Goal: Find specific page/section: Find specific page/section

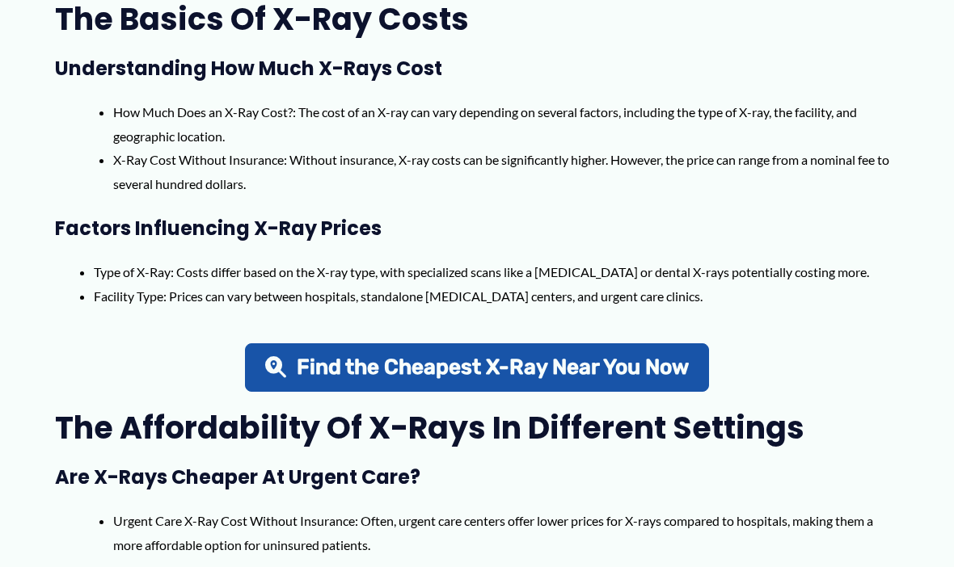
scroll to position [798, 0]
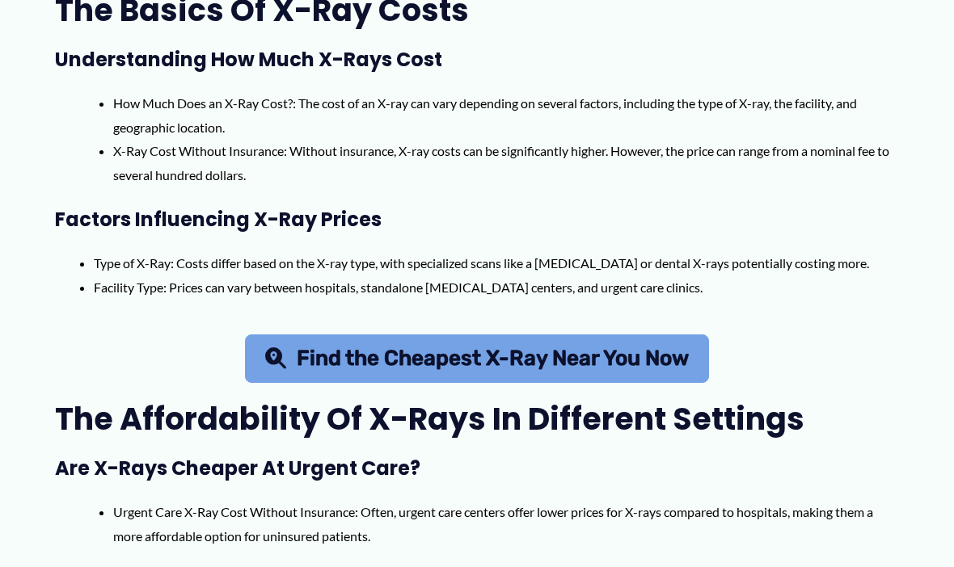
click at [421, 352] on span "Find the Cheapest X-Ray Near You Now" at bounding box center [493, 359] width 392 height 21
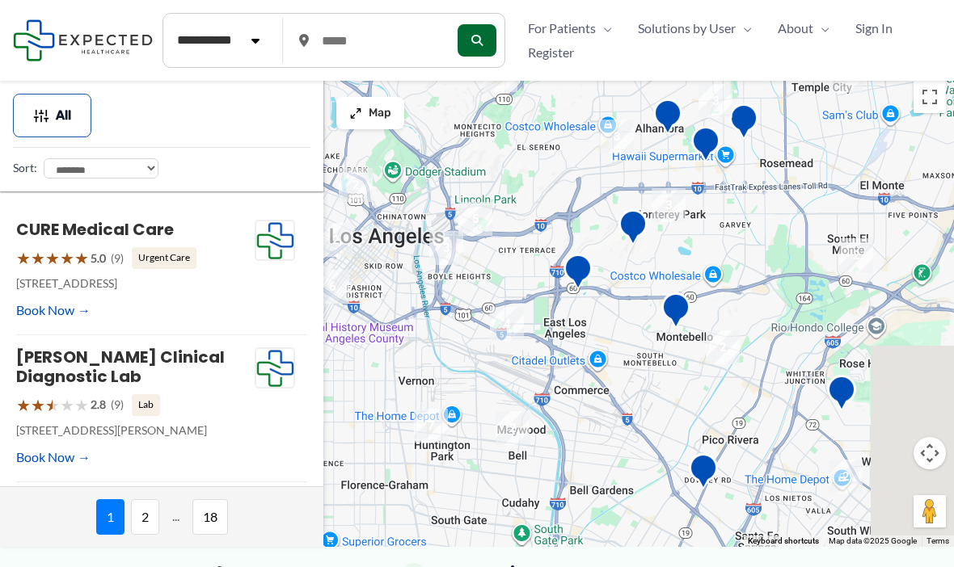
drag, startPoint x: 729, startPoint y: 334, endPoint x: 517, endPoint y: 267, distance: 222.9
click at [610, 257] on img "Monterey Park Hospital AHMC" at bounding box center [632, 228] width 45 height 57
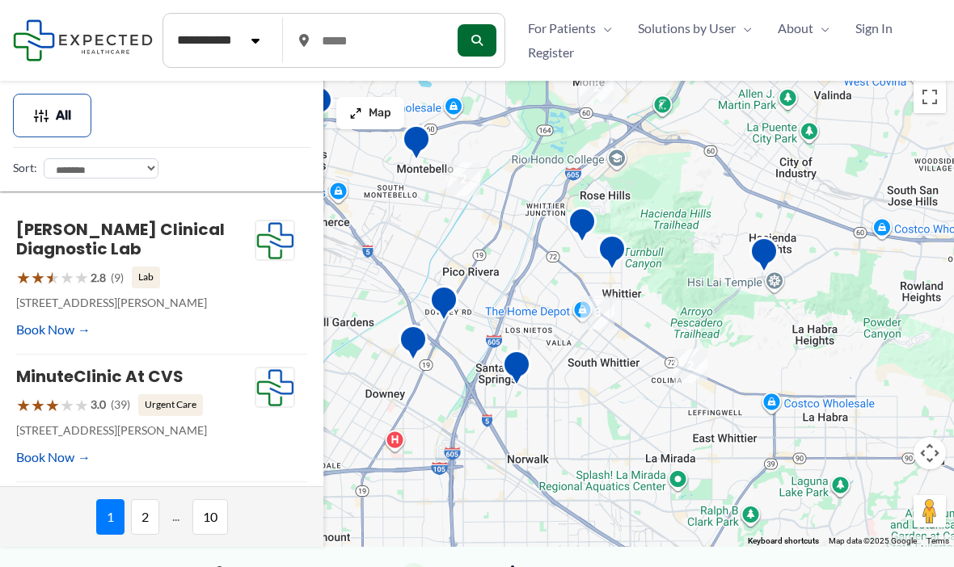
drag, startPoint x: 787, startPoint y: 365, endPoint x: 639, endPoint y: 175, distance: 240.9
click at [639, 175] on div "To navigate, press the arrow keys." at bounding box center [477, 310] width 954 height 474
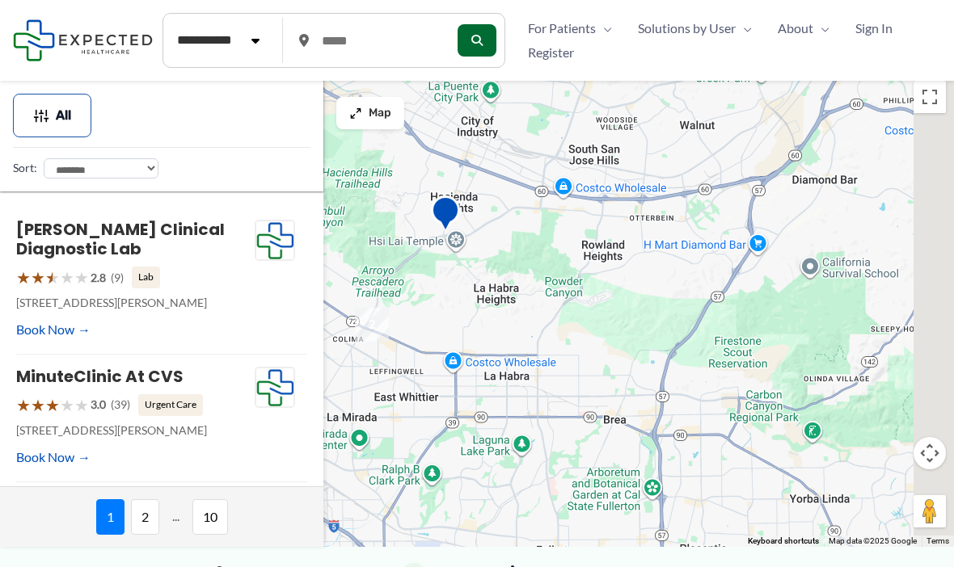
drag, startPoint x: 888, startPoint y: 309, endPoint x: 617, endPoint y: 285, distance: 272.6
click at [617, 285] on div "To navigate, press the arrow keys." at bounding box center [477, 310] width 954 height 474
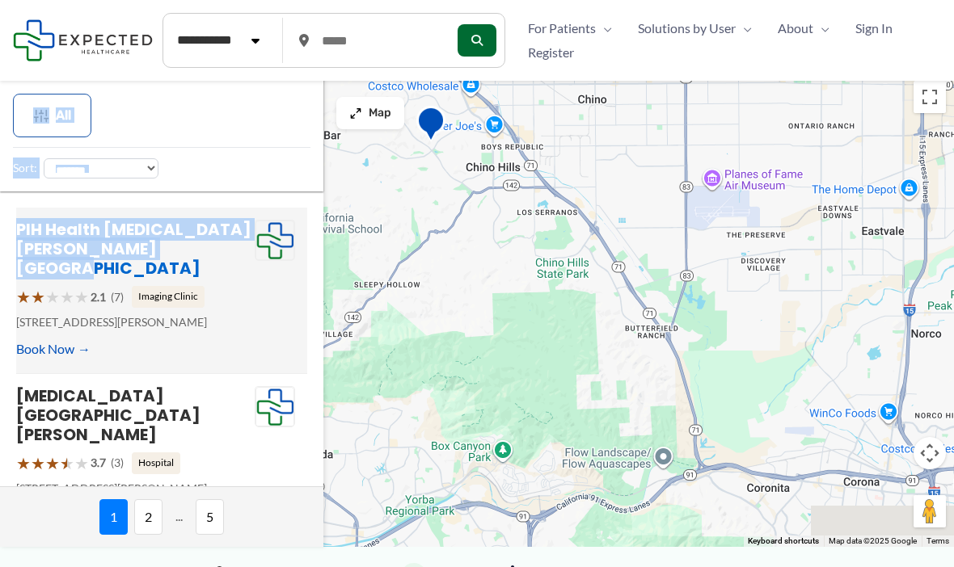
drag, startPoint x: 869, startPoint y: 306, endPoint x: 200, endPoint y: 221, distance: 674.7
click at [200, 221] on div "**********" at bounding box center [477, 310] width 954 height 474
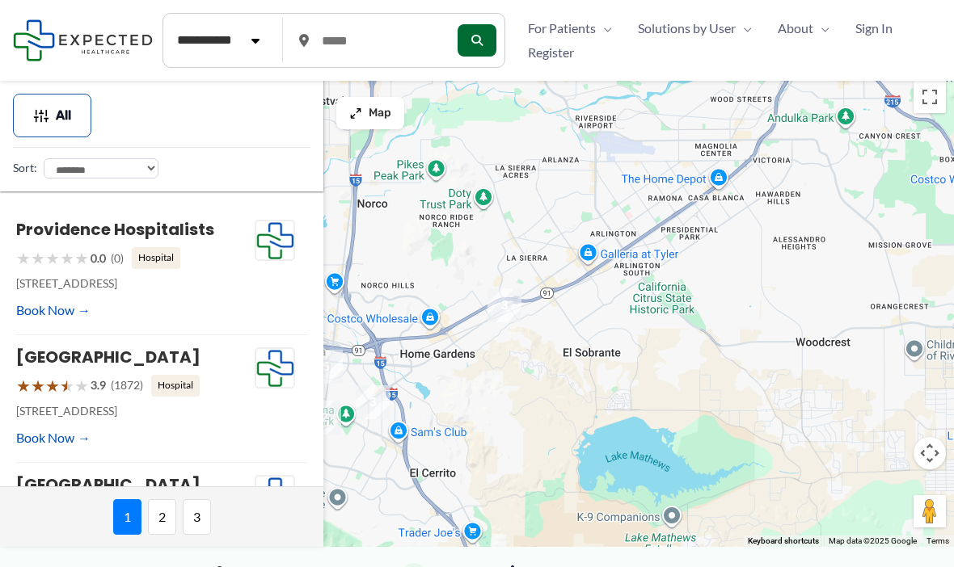
drag, startPoint x: 818, startPoint y: 377, endPoint x: 400, endPoint y: 289, distance: 427.1
click at [405, 289] on div "To navigate, press the arrow keys." at bounding box center [477, 310] width 954 height 474
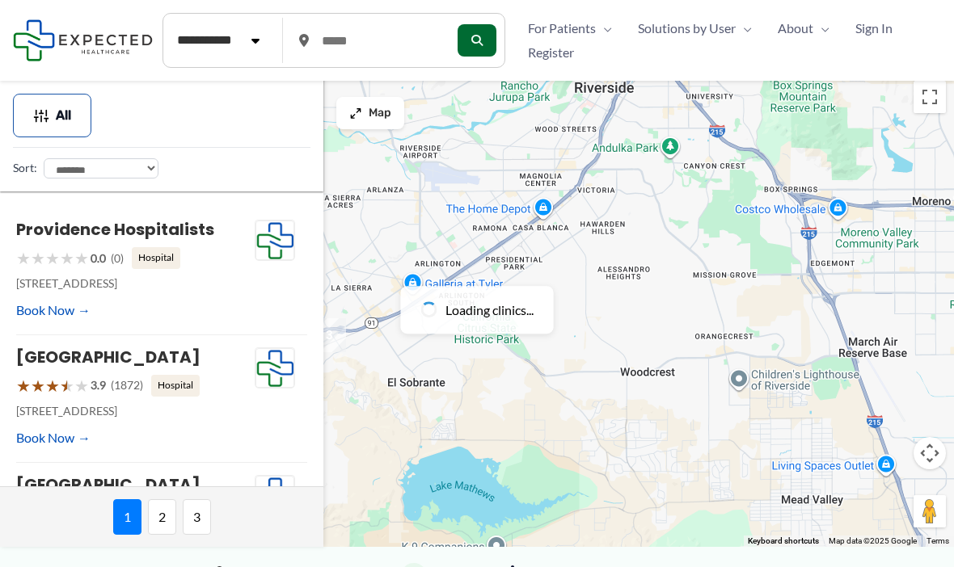
drag, startPoint x: 758, startPoint y: 312, endPoint x: 590, endPoint y: 335, distance: 169.6
click at [590, 335] on div "To navigate, press the arrow keys." at bounding box center [477, 310] width 954 height 474
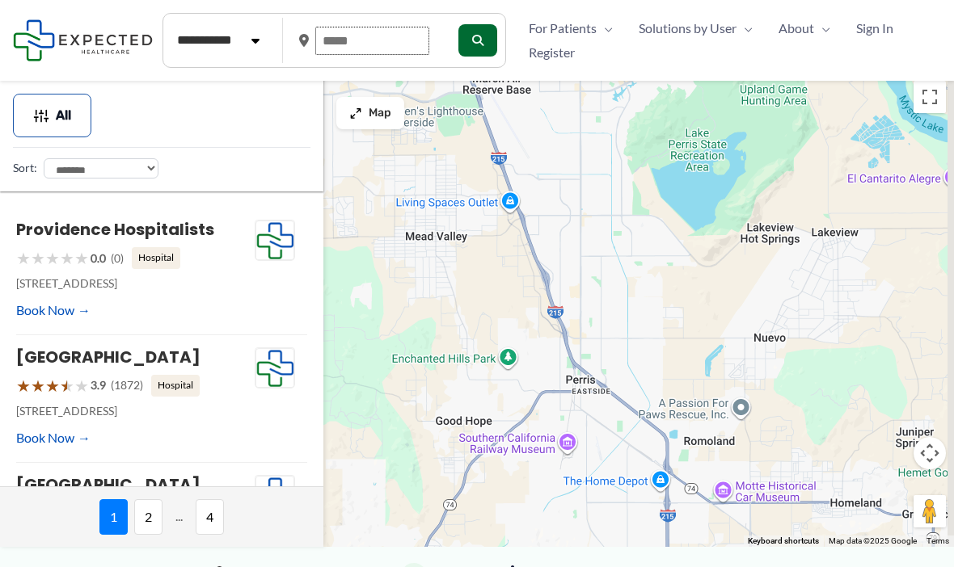
drag, startPoint x: 816, startPoint y: 324, endPoint x: 423, endPoint y: 52, distance: 478.1
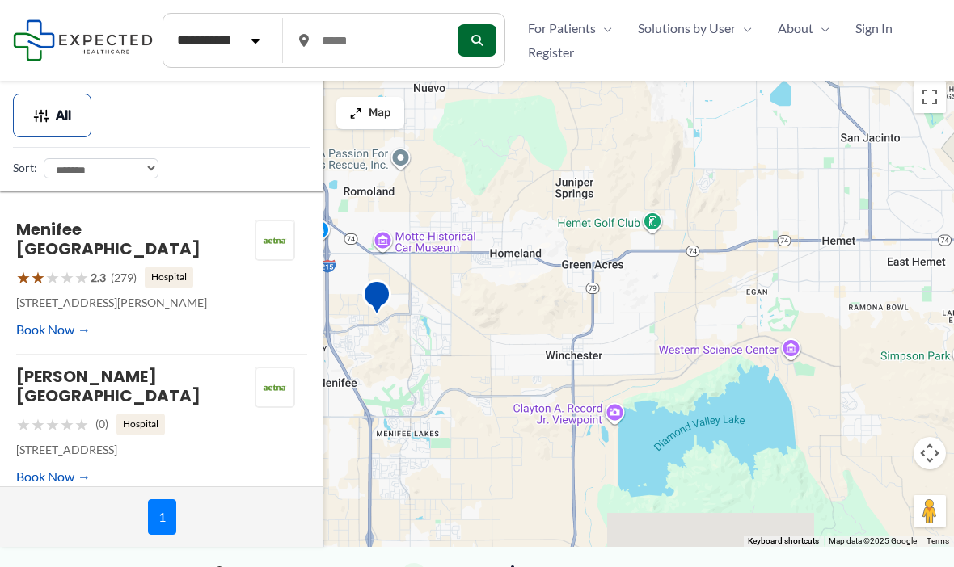
drag, startPoint x: 837, startPoint y: 441, endPoint x: 508, endPoint y: 192, distance: 412.6
click at [508, 190] on div "To navigate, press the arrow keys." at bounding box center [477, 310] width 954 height 474
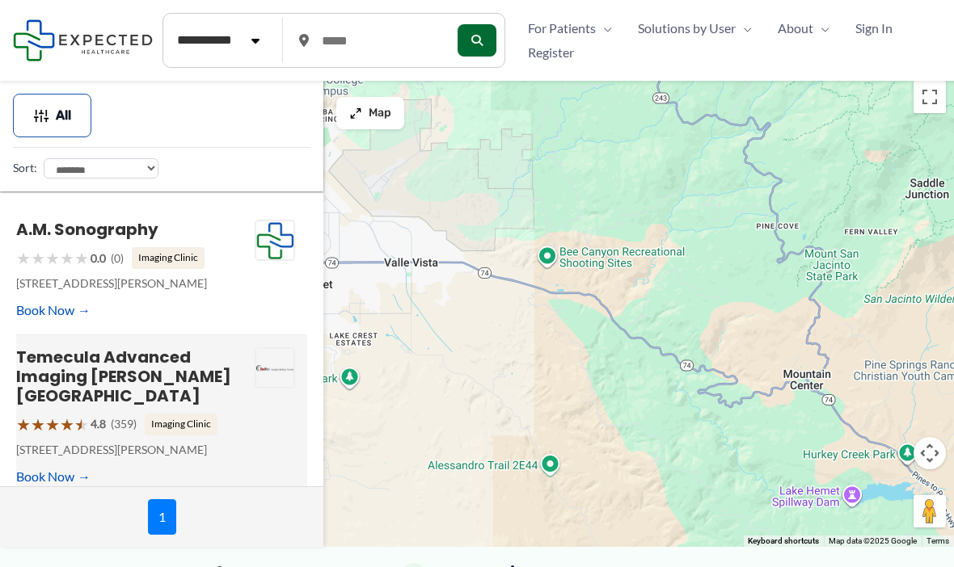
drag, startPoint x: 879, startPoint y: 319, endPoint x: 252, endPoint y: 377, distance: 629.9
click at [252, 377] on div "**********" at bounding box center [477, 310] width 954 height 474
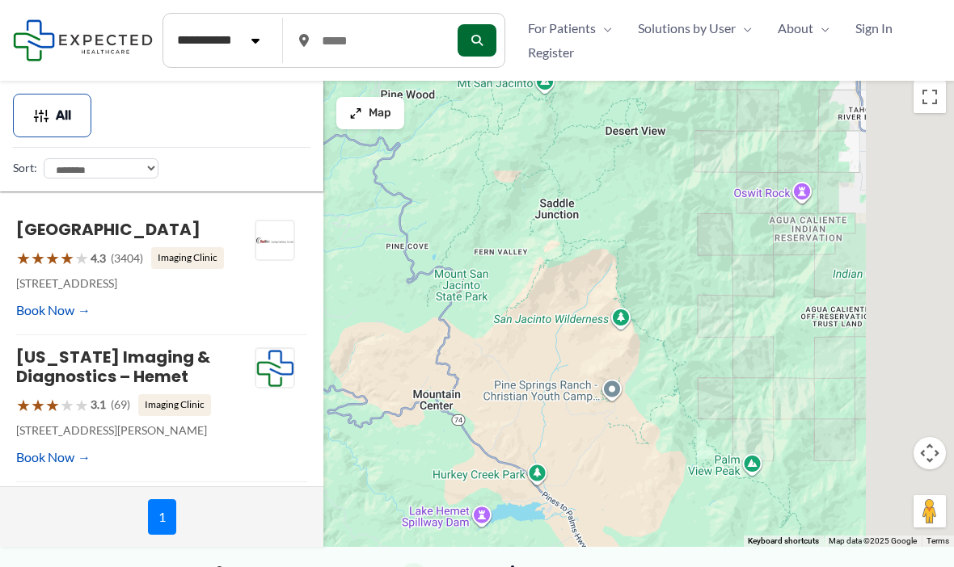
drag, startPoint x: 877, startPoint y: 284, endPoint x: 492, endPoint y: 316, distance: 386.1
click at [492, 316] on div "To navigate, press the arrow keys." at bounding box center [477, 310] width 954 height 474
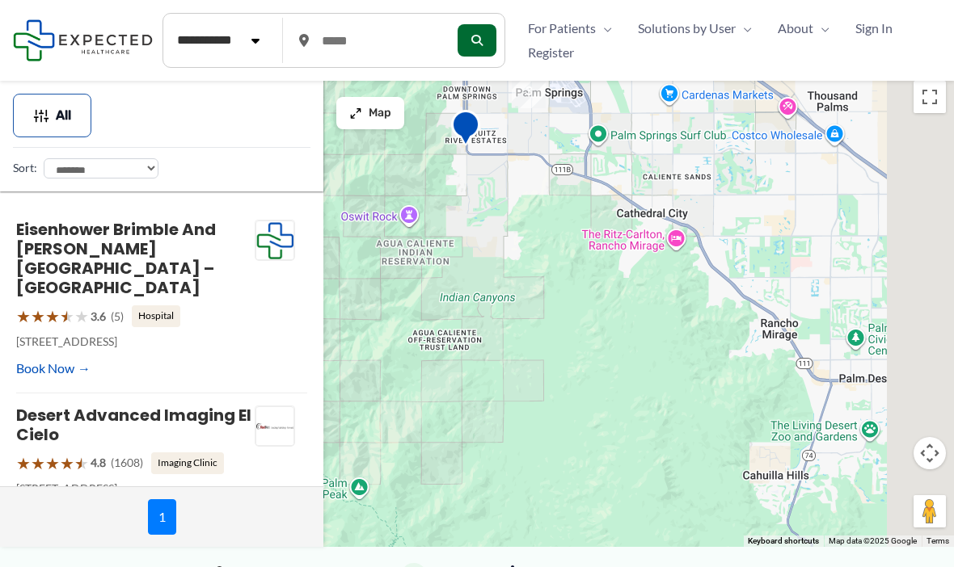
drag, startPoint x: 866, startPoint y: 335, endPoint x: 458, endPoint y: 356, distance: 408.7
click at [472, 352] on div "To navigate, press the arrow keys." at bounding box center [477, 310] width 954 height 474
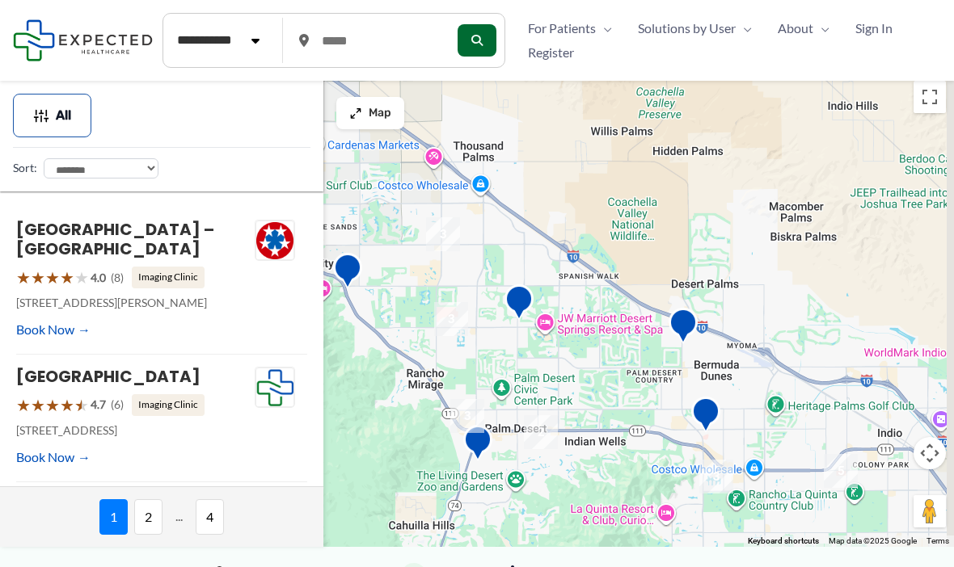
drag, startPoint x: 809, startPoint y: 289, endPoint x: 426, endPoint y: 238, distance: 386.5
click at [421, 239] on div "To navigate, press the arrow keys." at bounding box center [477, 310] width 954 height 474
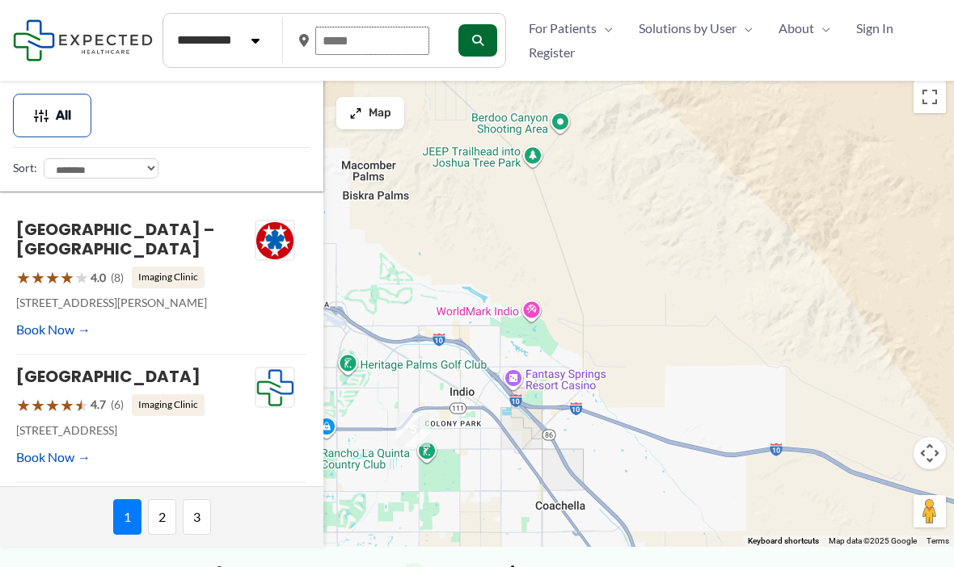
click at [356, 33] on input "text" at bounding box center [372, 41] width 114 height 28
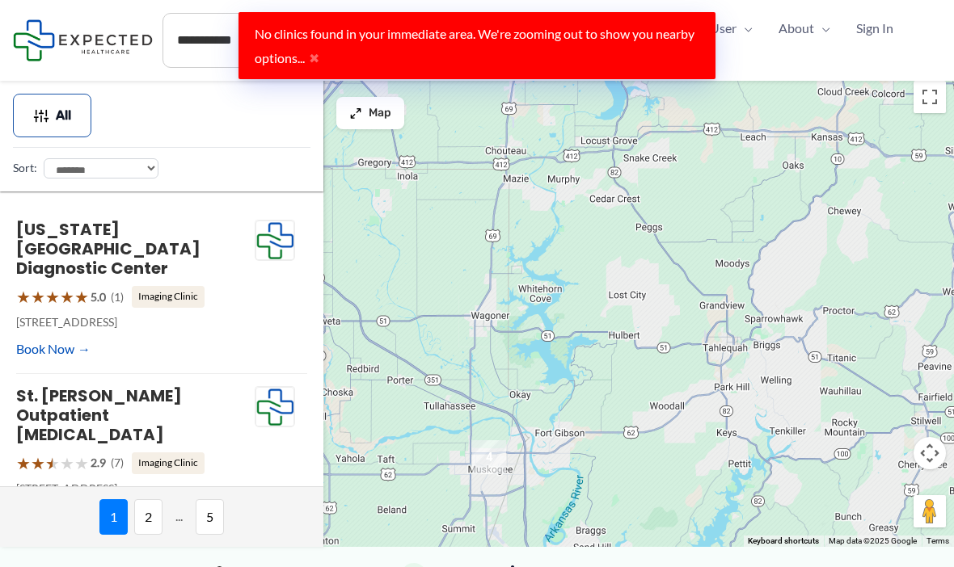
type input "*****"
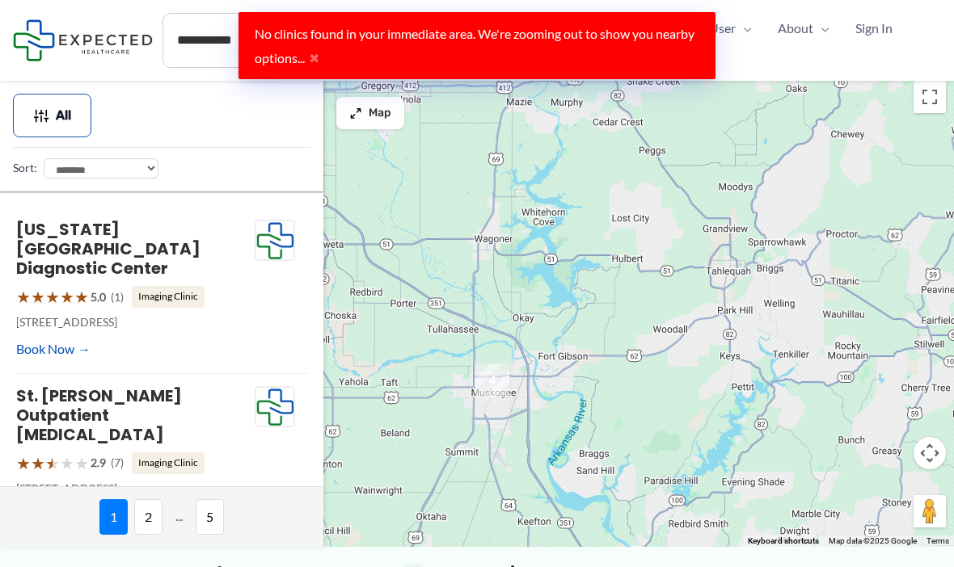
drag, startPoint x: 605, startPoint y: 407, endPoint x: 609, endPoint y: 324, distance: 82.5
click at [609, 324] on div "To navigate, press the arrow keys." at bounding box center [477, 310] width 954 height 474
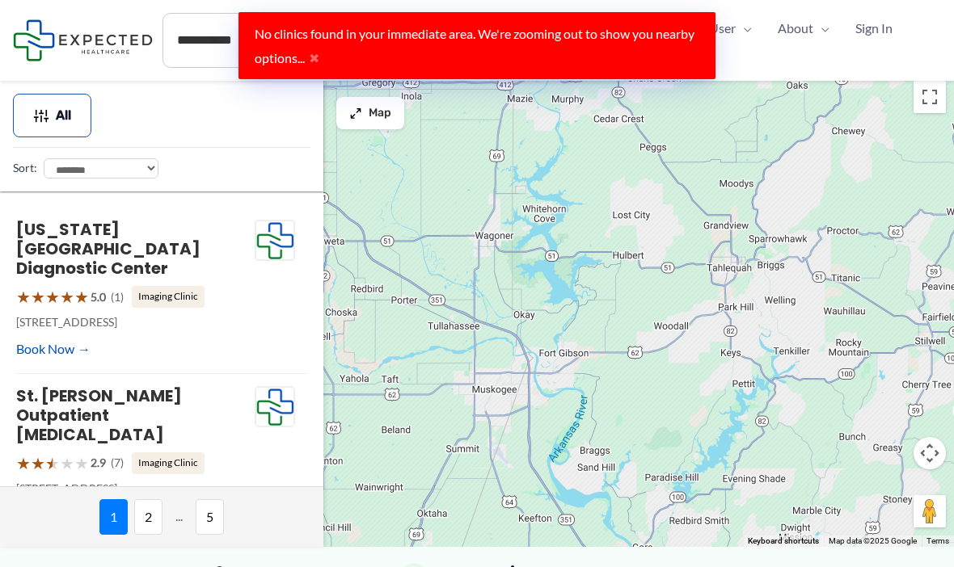
click at [487, 401] on img "4" at bounding box center [493, 377] width 47 height 47
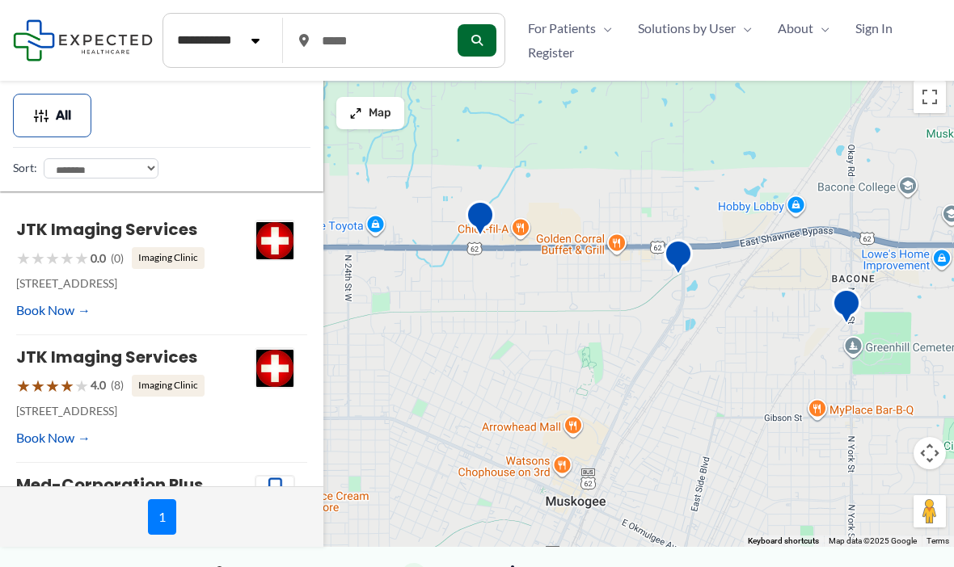
drag, startPoint x: 468, startPoint y: 357, endPoint x: 532, endPoint y: 375, distance: 66.3
click at [532, 375] on div "To navigate, press the arrow keys." at bounding box center [477, 310] width 954 height 474
click at [474, 247] on img "Med-Corporation Plus" at bounding box center [480, 219] width 45 height 57
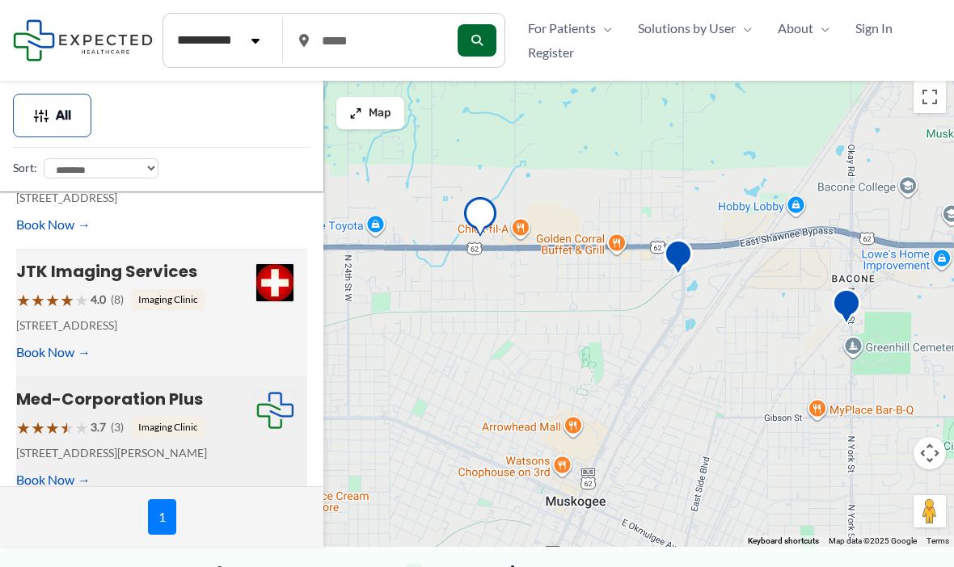
scroll to position [86, 0]
click at [85, 273] on link "JTK Imaging Services" at bounding box center [106, 271] width 181 height 23
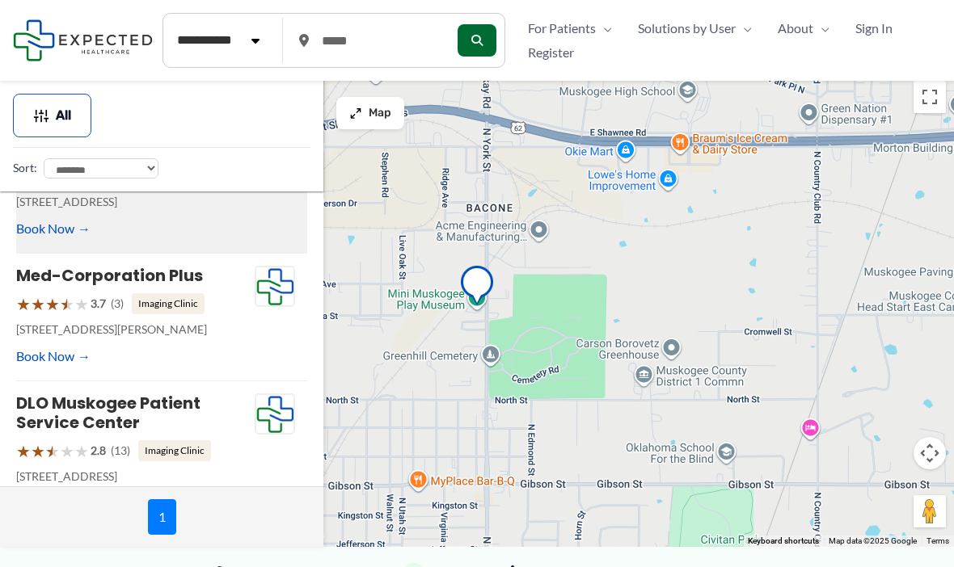
scroll to position [208, 0]
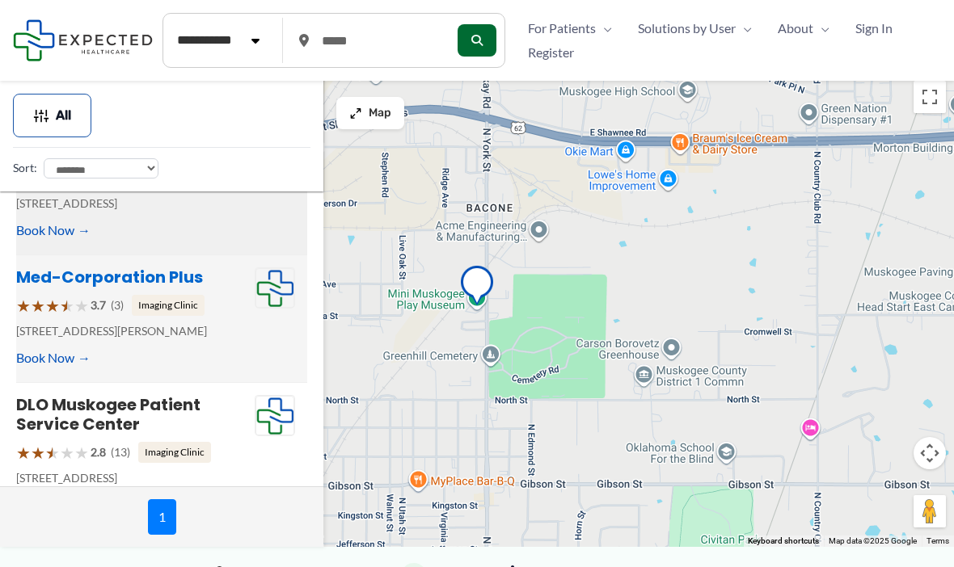
click at [78, 286] on link "Med-Corporation Plus" at bounding box center [109, 277] width 187 height 23
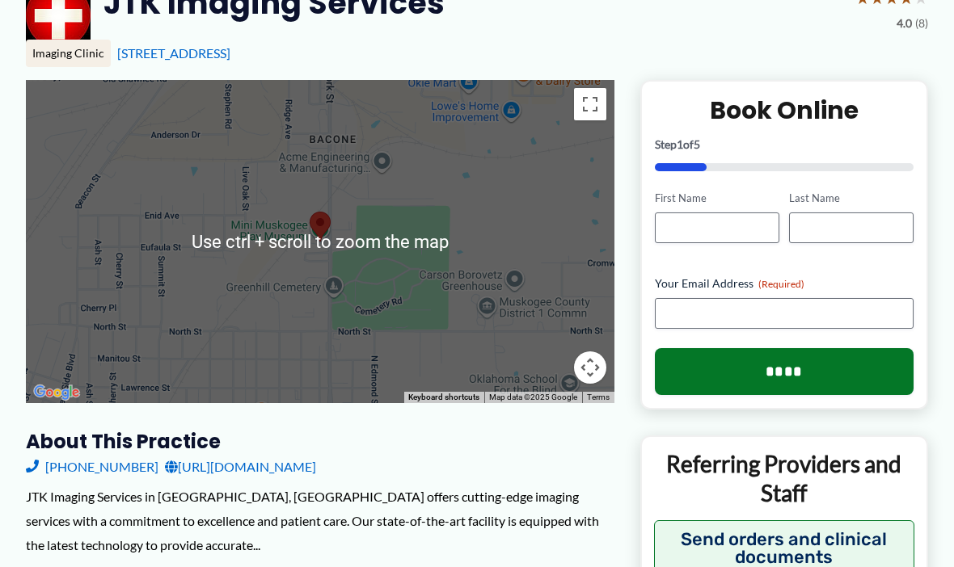
scroll to position [177, 0]
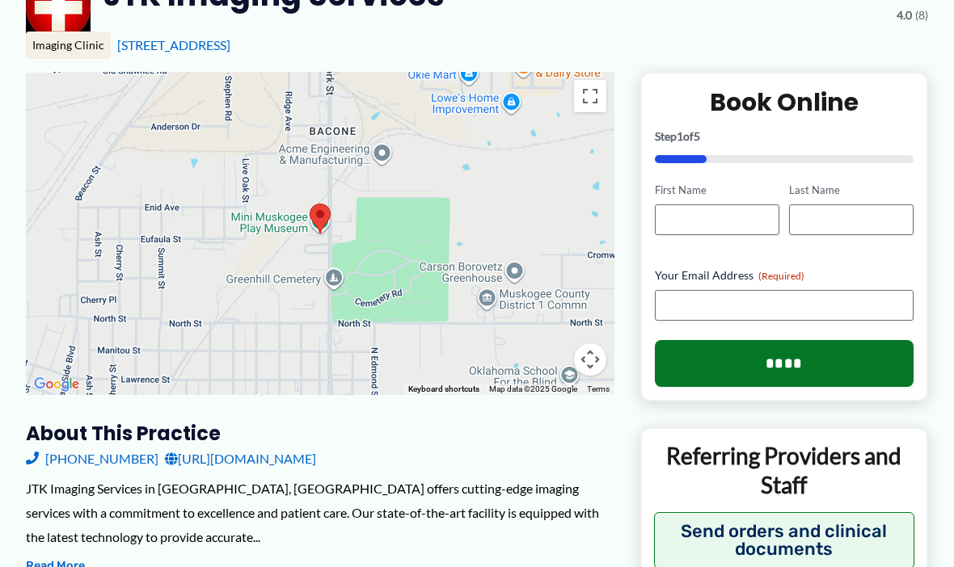
click at [76, 567] on button "Read More" at bounding box center [55, 566] width 59 height 19
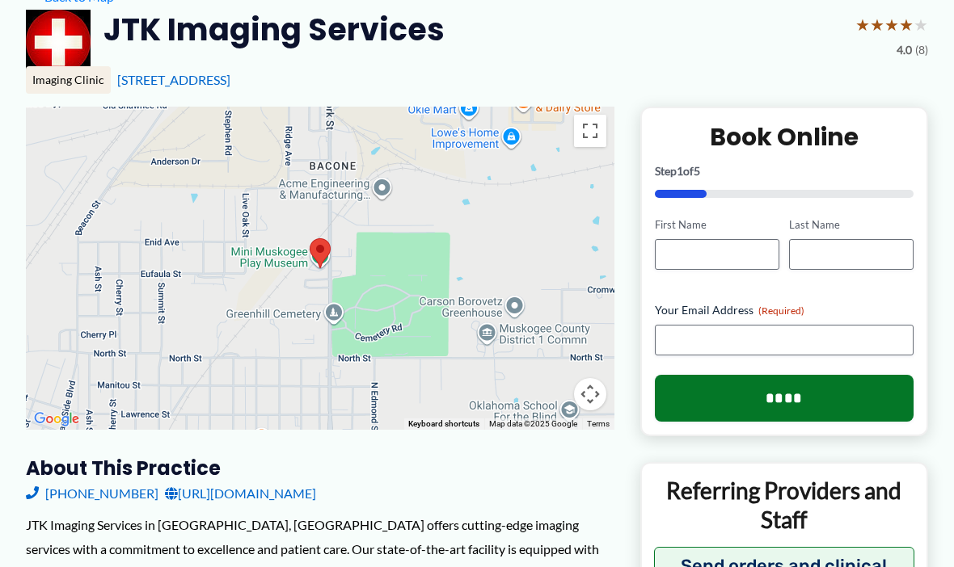
scroll to position [114, 0]
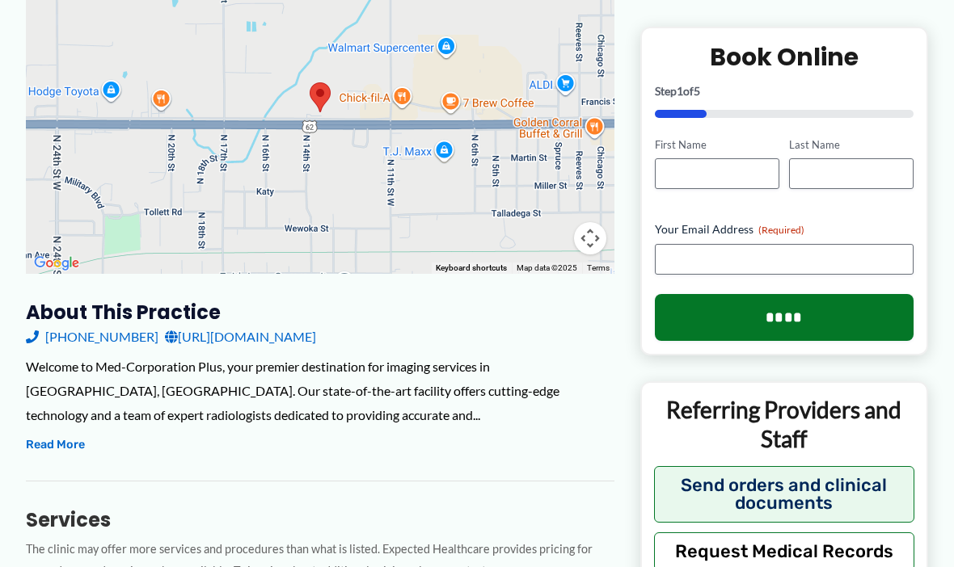
scroll to position [287, 0]
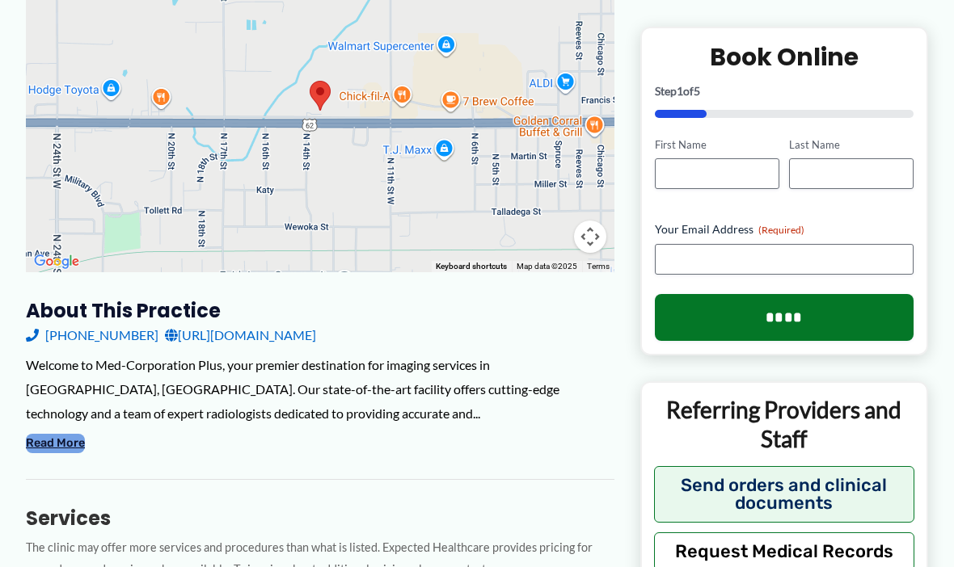
click at [51, 449] on button "Read More" at bounding box center [55, 443] width 59 height 19
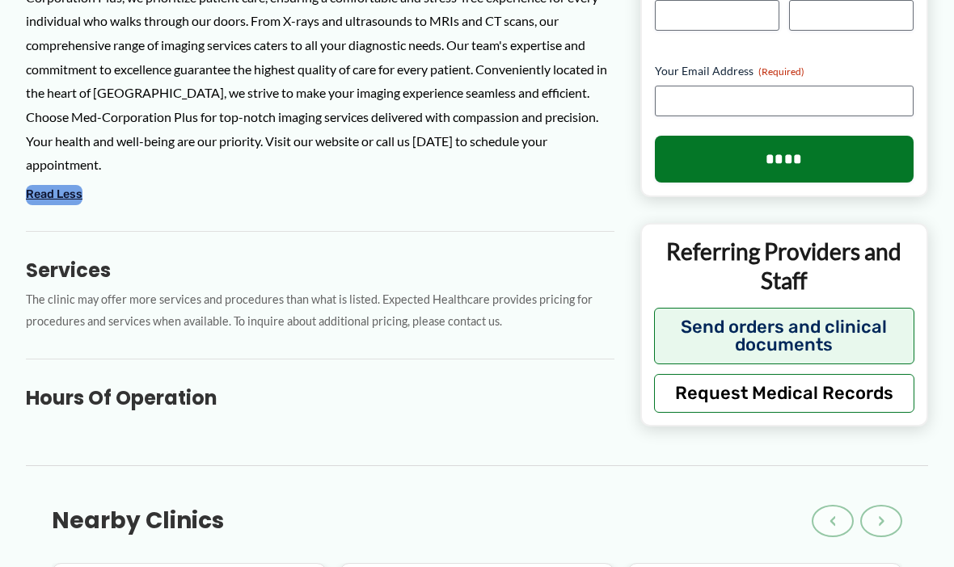
scroll to position [730, 0]
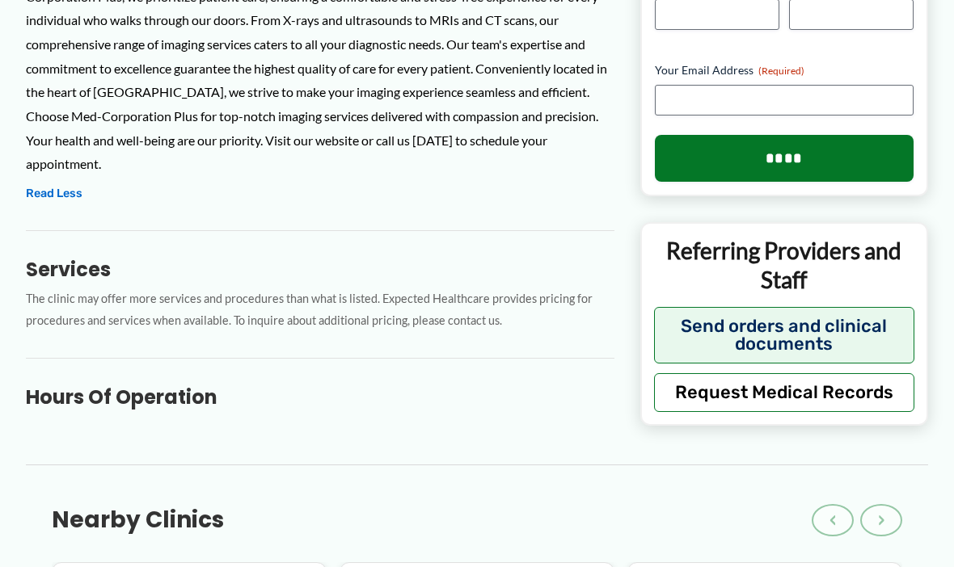
click at [41, 402] on div "← Back to Map Med-Corporation Plus ★ ★ ★ ★ ★ 3.7 (3) Imaging Clinic 1338 W Shaw…" at bounding box center [477, 393] width 954 height 2044
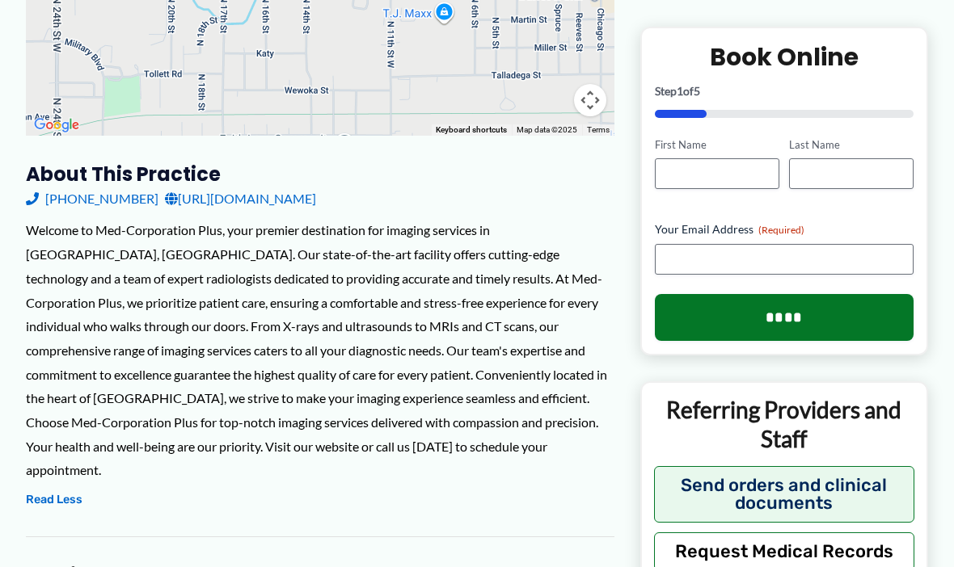
scroll to position [423, 0]
click at [224, 196] on link "http://medcorphh.com/" at bounding box center [240, 200] width 151 height 24
